Goal: Navigation & Orientation: Find specific page/section

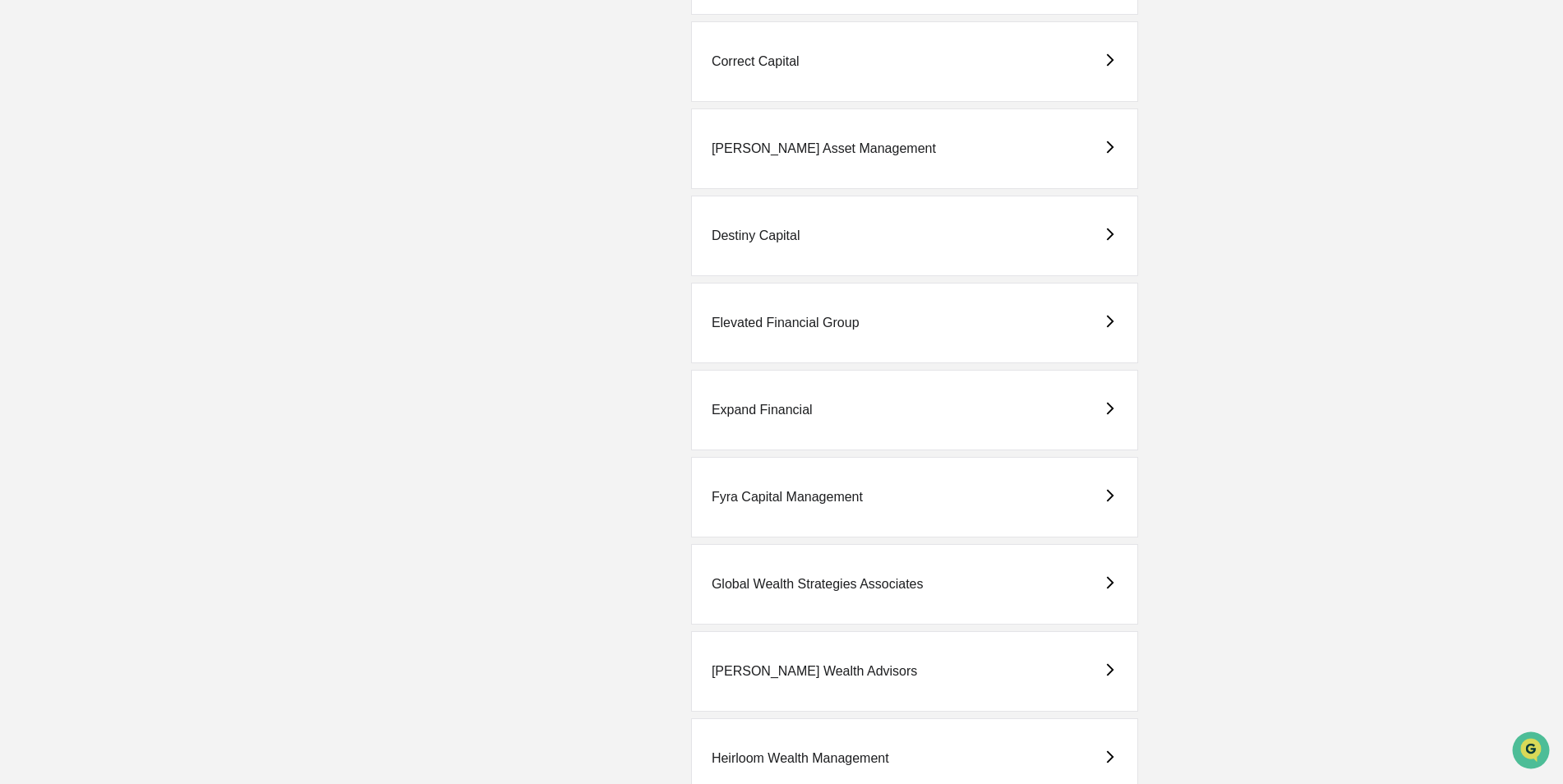
scroll to position [1561, 0]
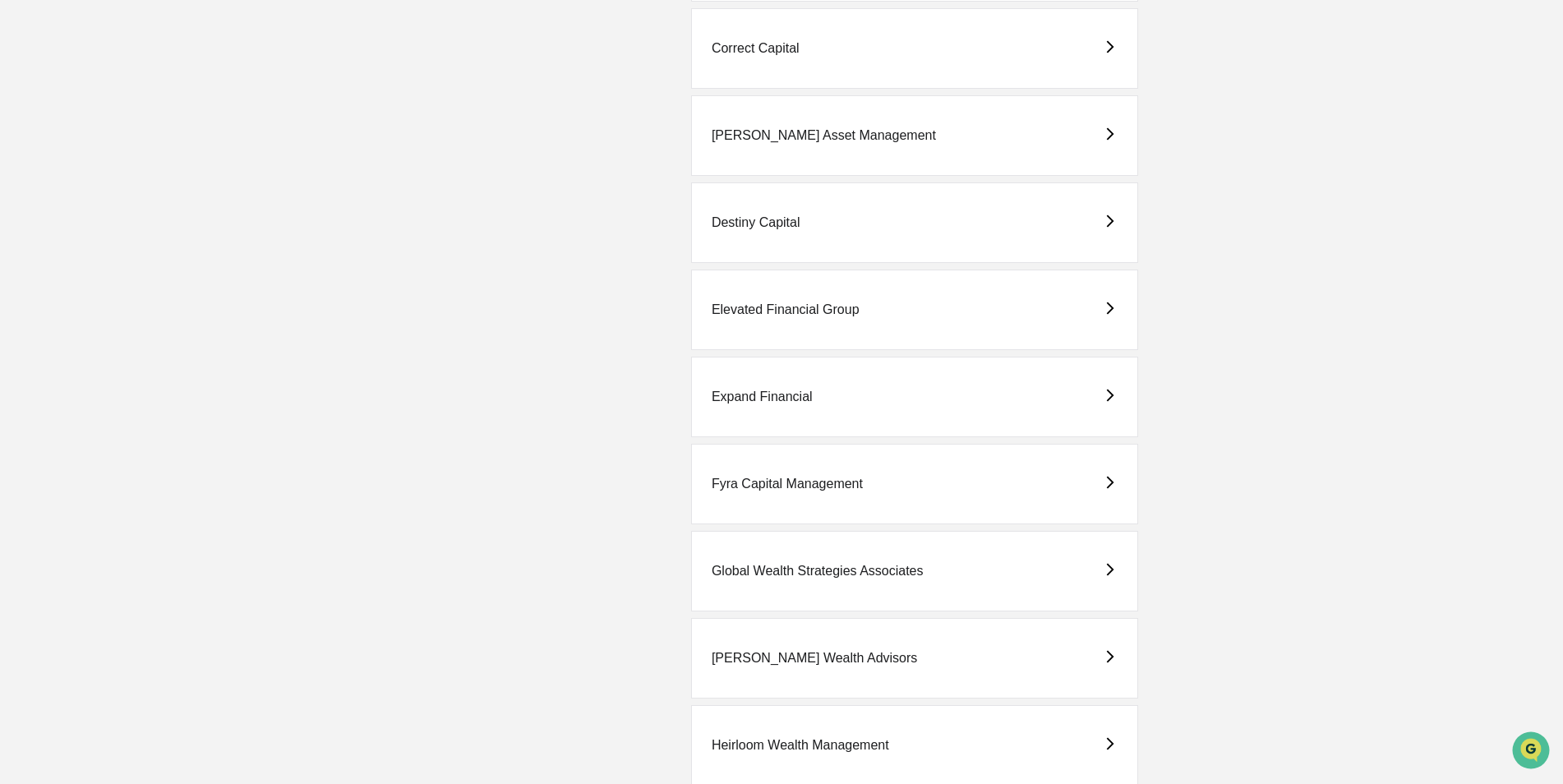
click at [790, 312] on div "Elevated Financial Group" at bounding box center [785, 309] width 148 height 15
